Goal: Transaction & Acquisition: Purchase product/service

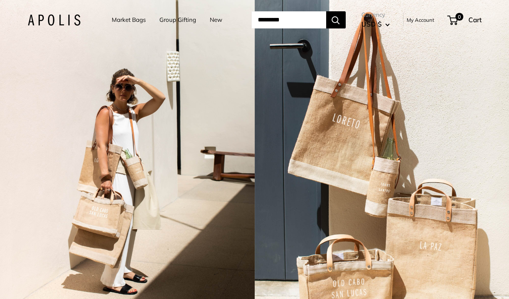
click at [135, 19] on link "Market Bags" at bounding box center [129, 19] width 34 height 11
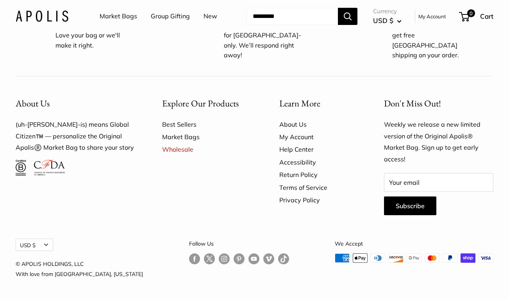
scroll to position [2101, 0]
click at [191, 137] on link "Market Bags" at bounding box center [207, 137] width 90 height 12
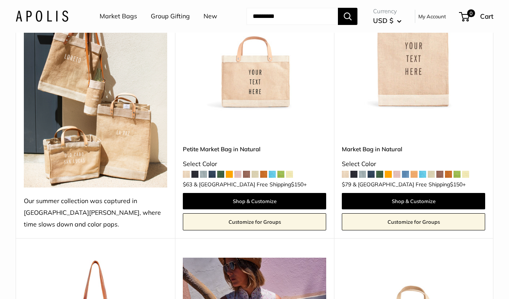
scroll to position [165, 0]
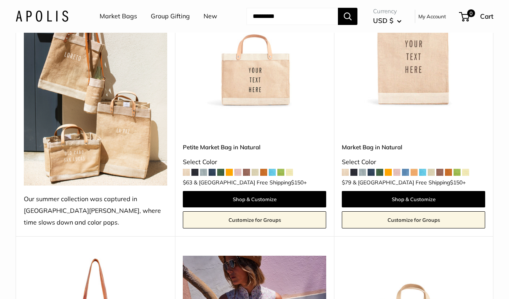
click at [0, 0] on img at bounding box center [0, 0] width 0 height 0
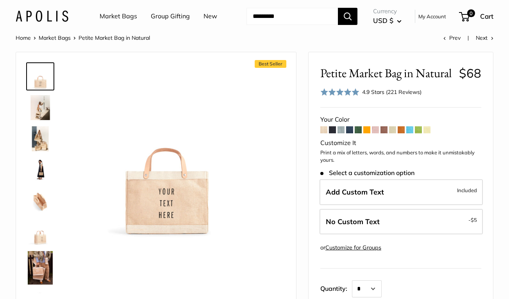
click at [350, 131] on span at bounding box center [349, 129] width 7 height 7
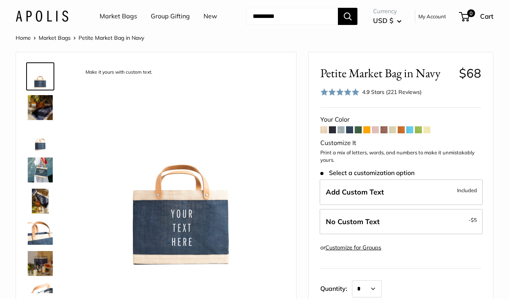
click at [125, 18] on link "Market Bags" at bounding box center [118, 17] width 37 height 12
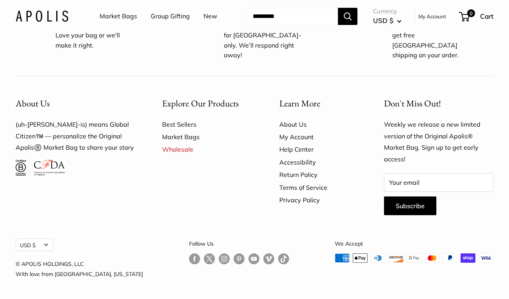
scroll to position [2101, 0]
click at [293, 125] on link "About Us" at bounding box center [317, 124] width 77 height 12
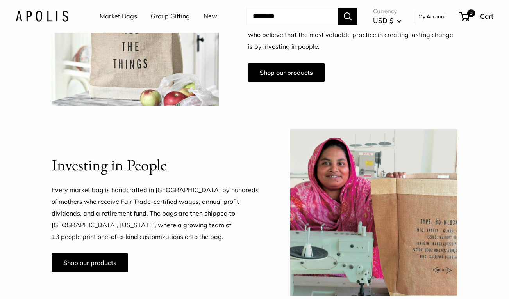
scroll to position [463, 0]
